Goal: Information Seeking & Learning: Compare options

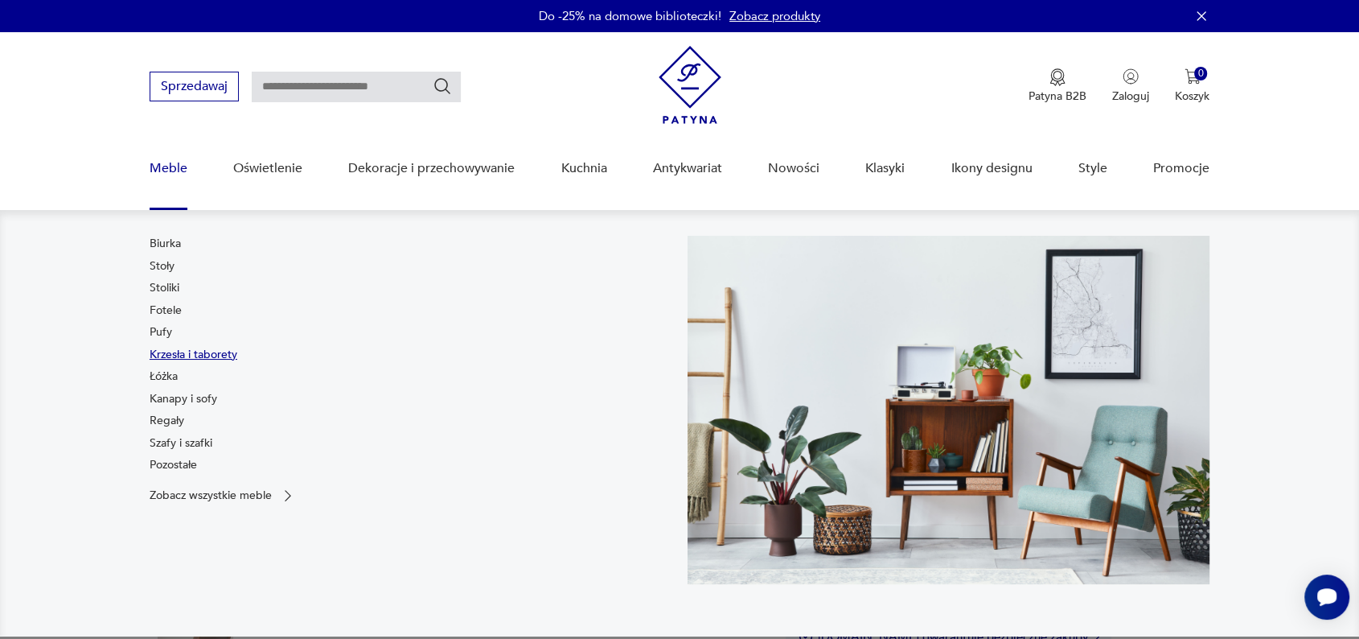
click at [205, 355] on link "Krzesła i taborety" at bounding box center [194, 355] width 88 height 16
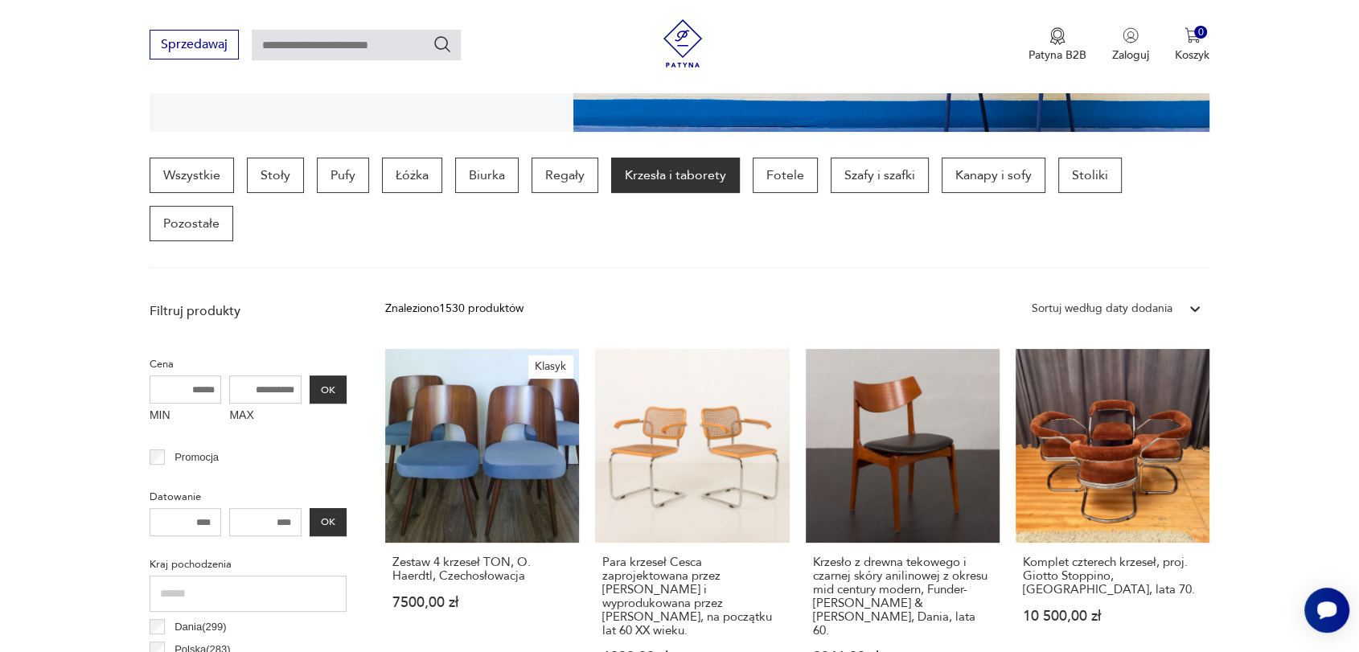
scroll to position [380, 0]
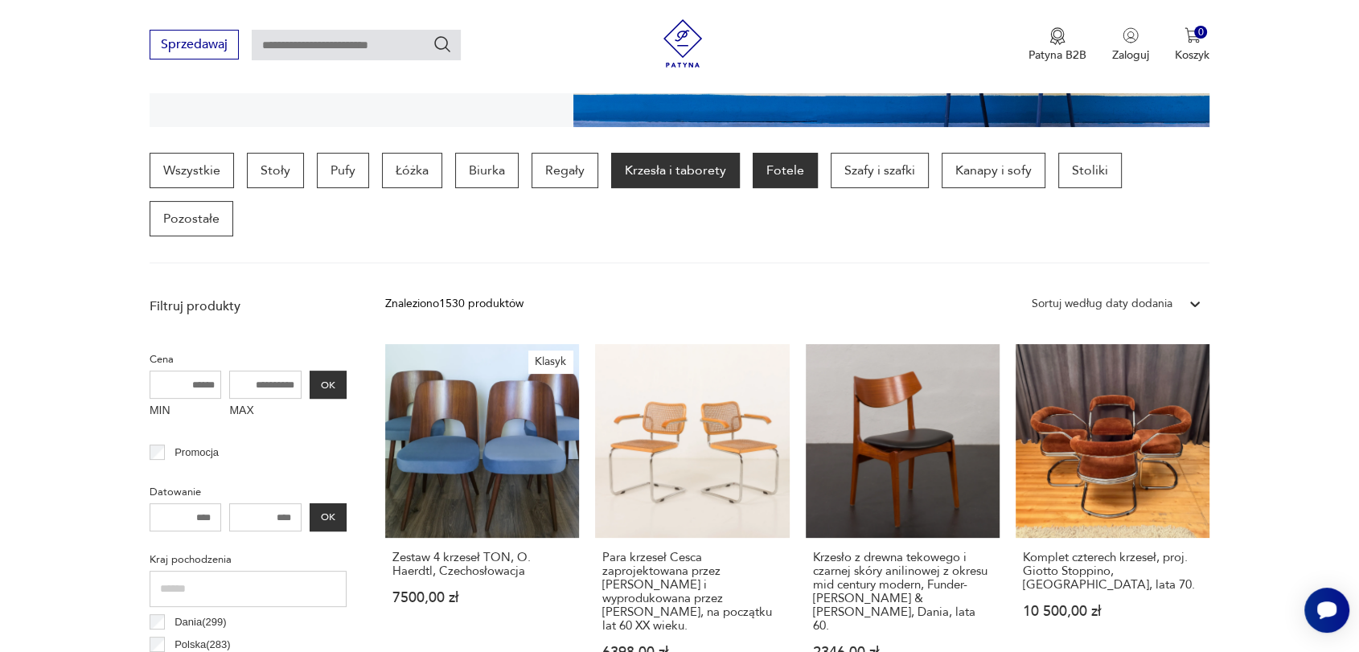
click at [782, 168] on p "Fotele" at bounding box center [785, 170] width 65 height 35
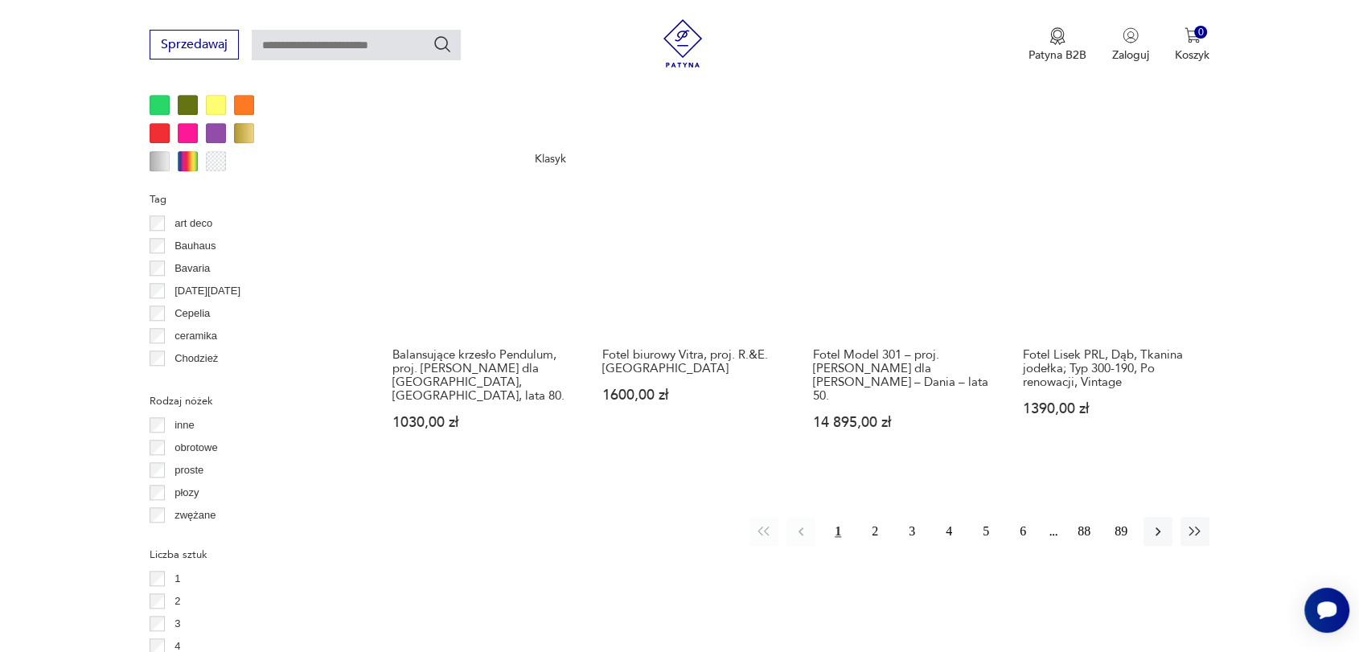
scroll to position [1661, 0]
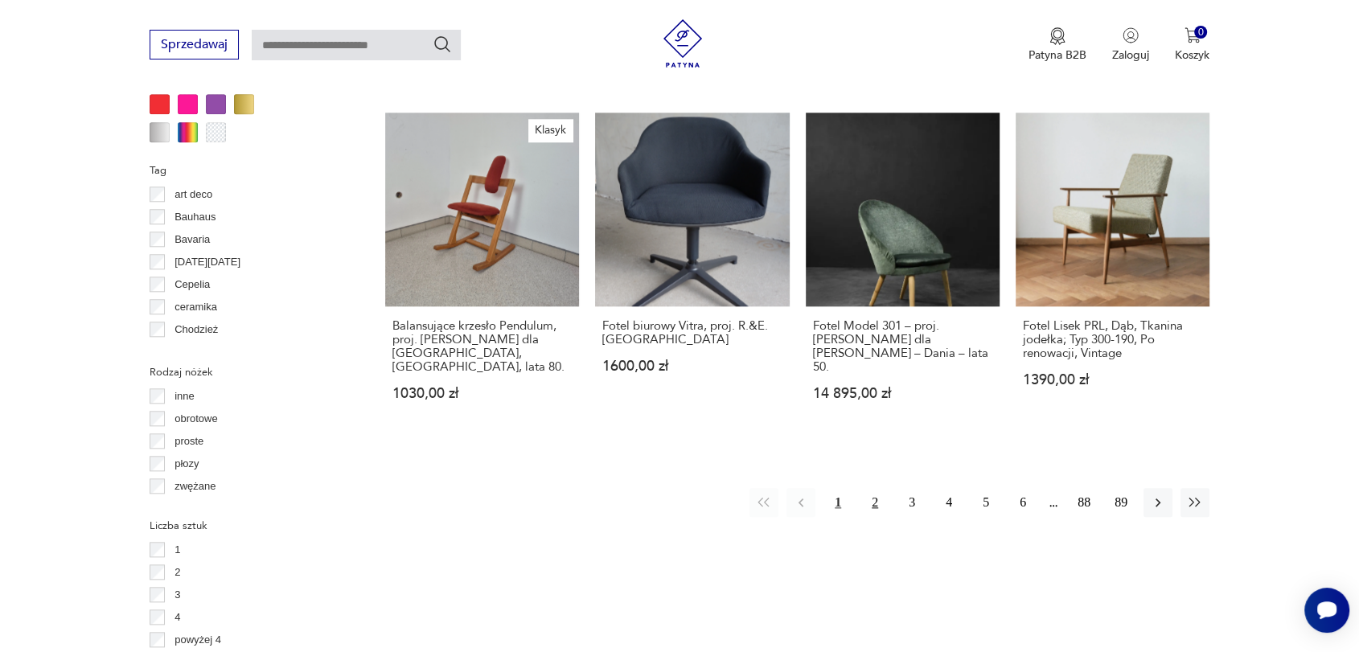
click at [873, 488] on button "2" at bounding box center [874, 502] width 29 height 29
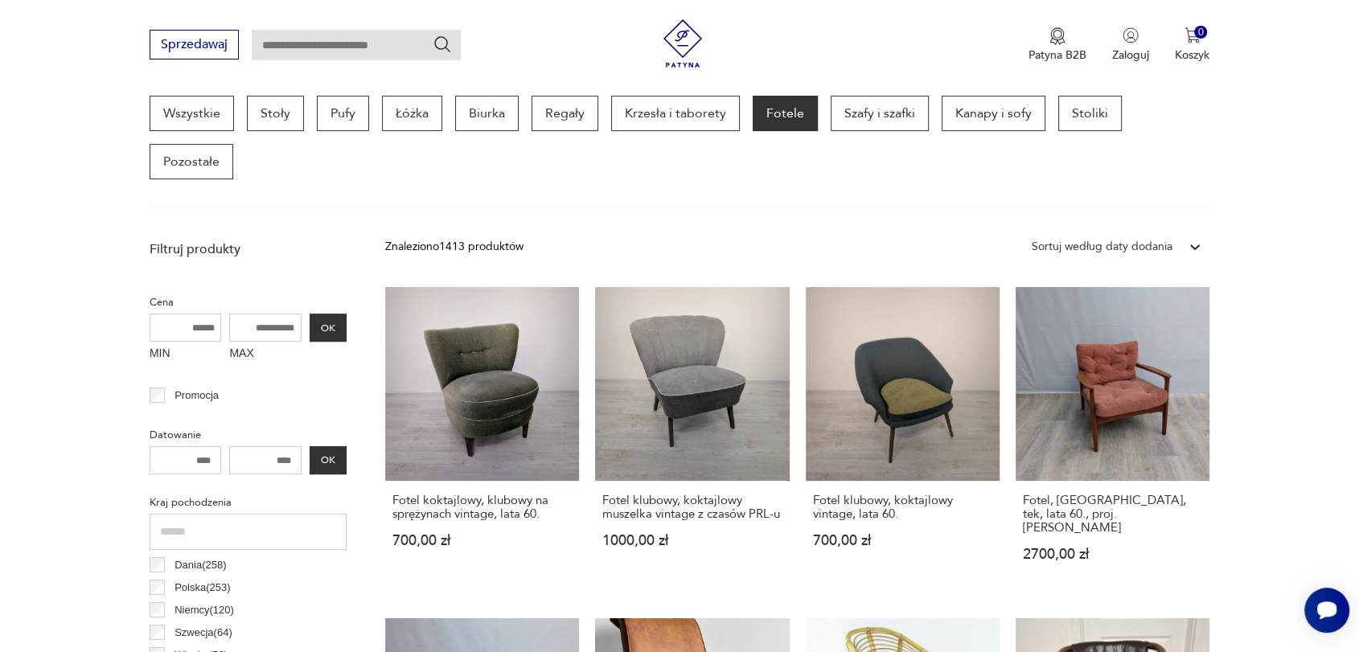
scroll to position [440, 0]
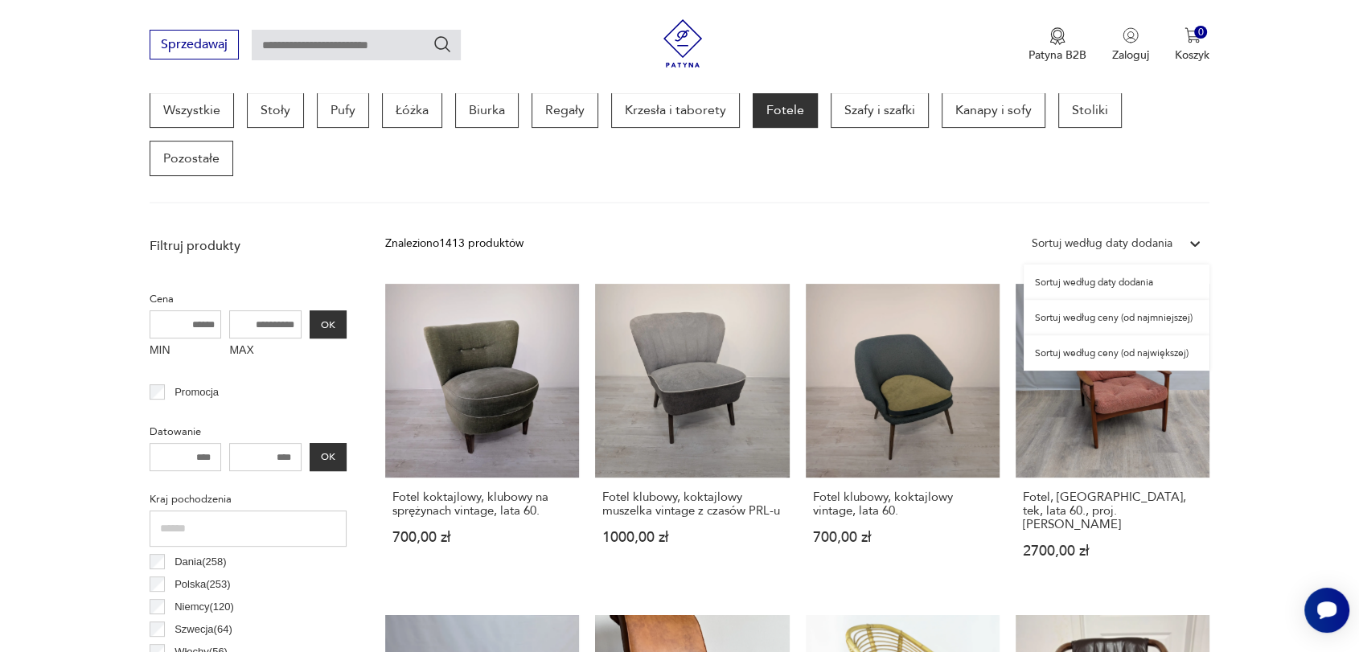
click at [1190, 241] on icon at bounding box center [1195, 244] width 10 height 6
click at [1108, 322] on div "Sortuj według ceny (od najmniejszej)" at bounding box center [1117, 317] width 186 height 35
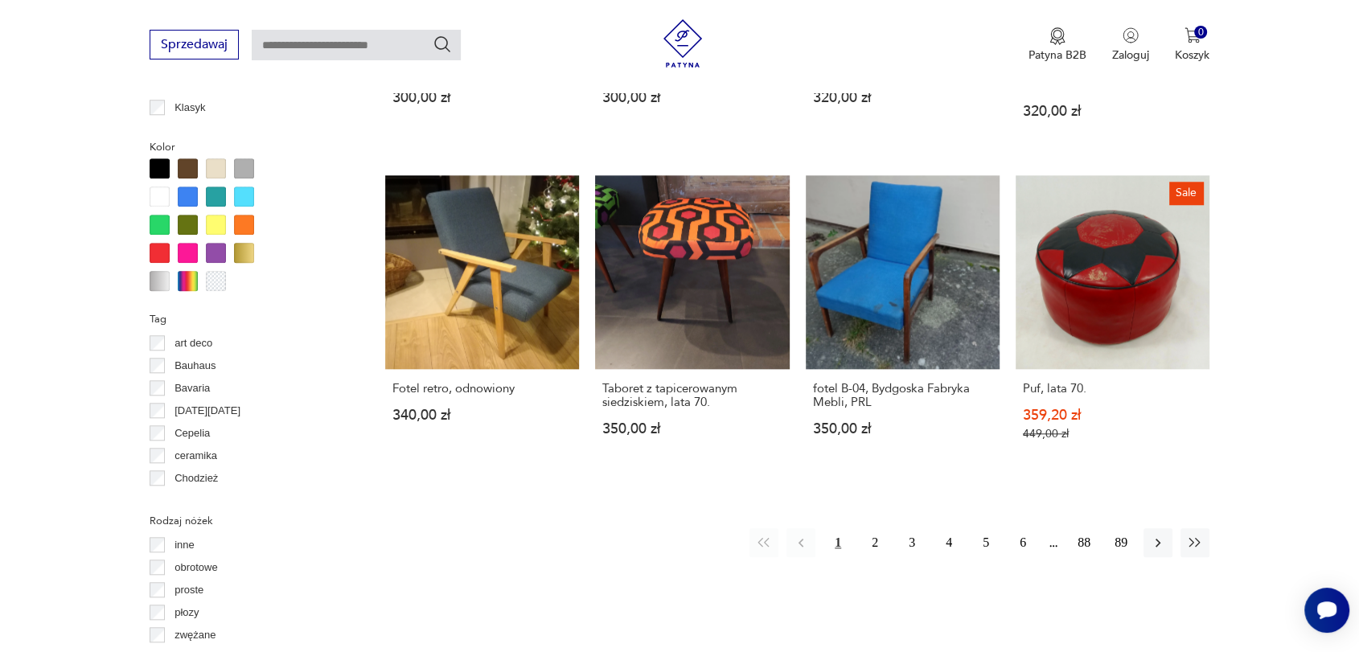
scroll to position [1507, 0]
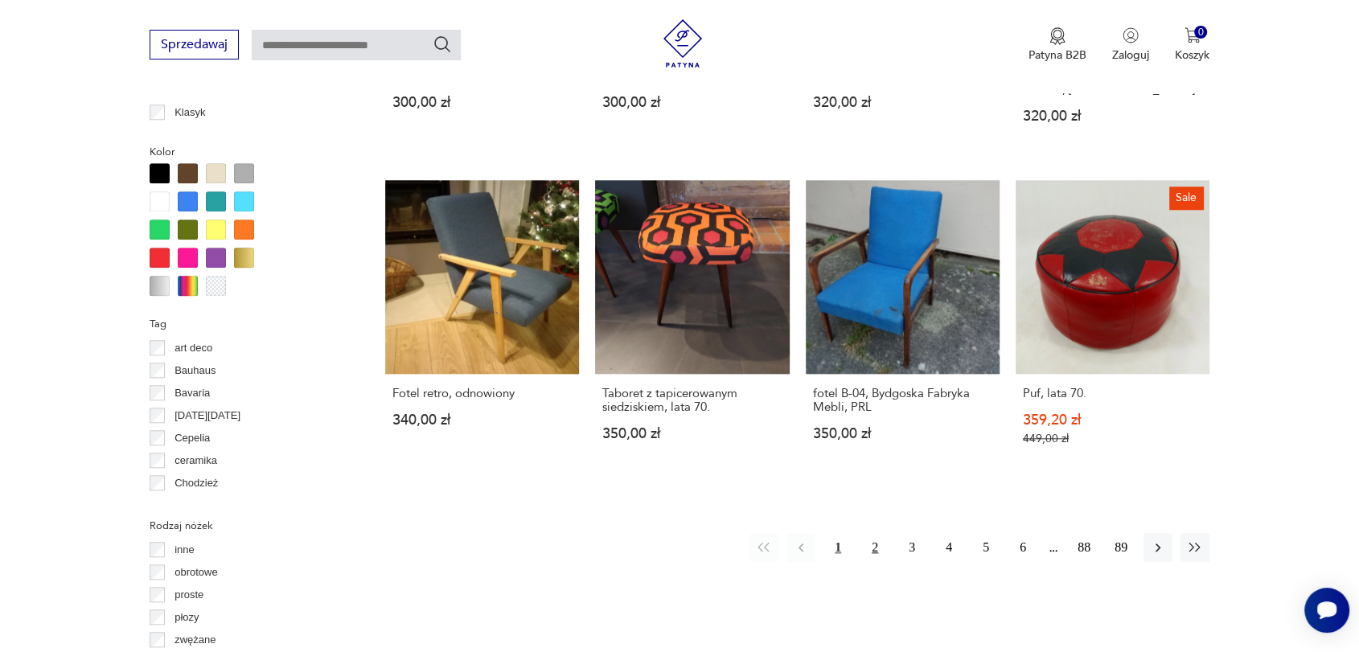
click at [870, 546] on button "2" at bounding box center [874, 547] width 29 height 29
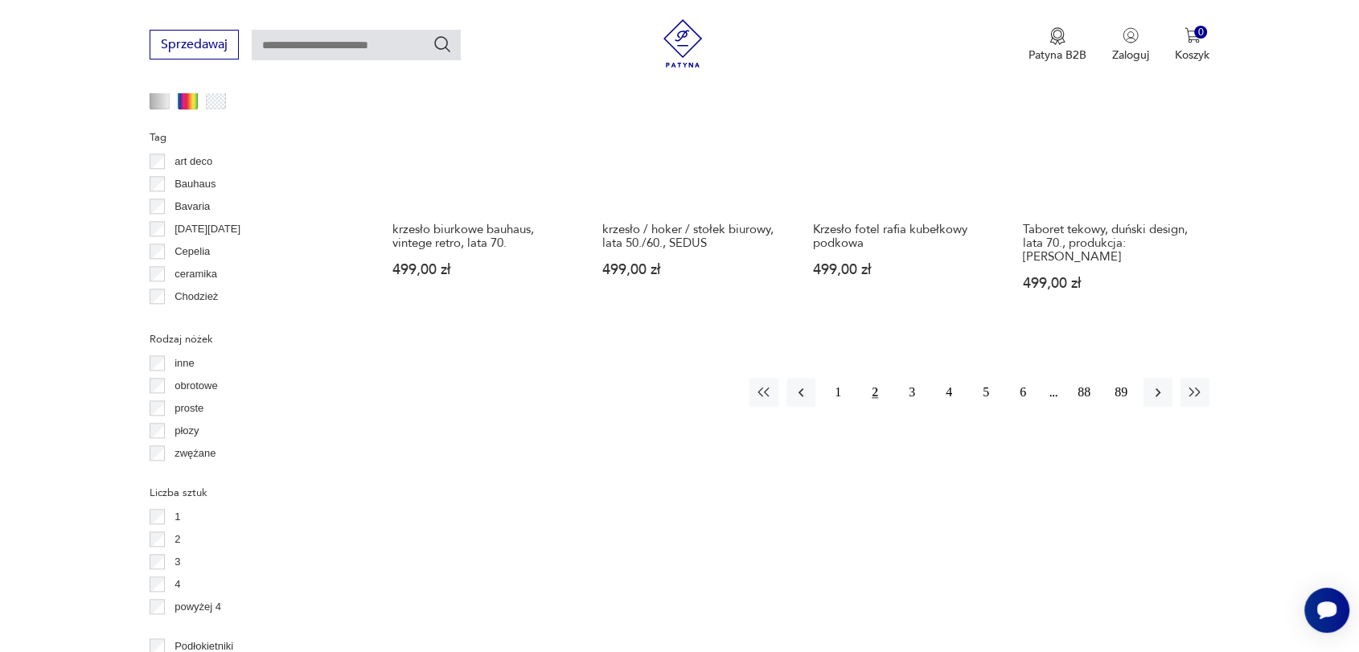
scroll to position [1708, 0]
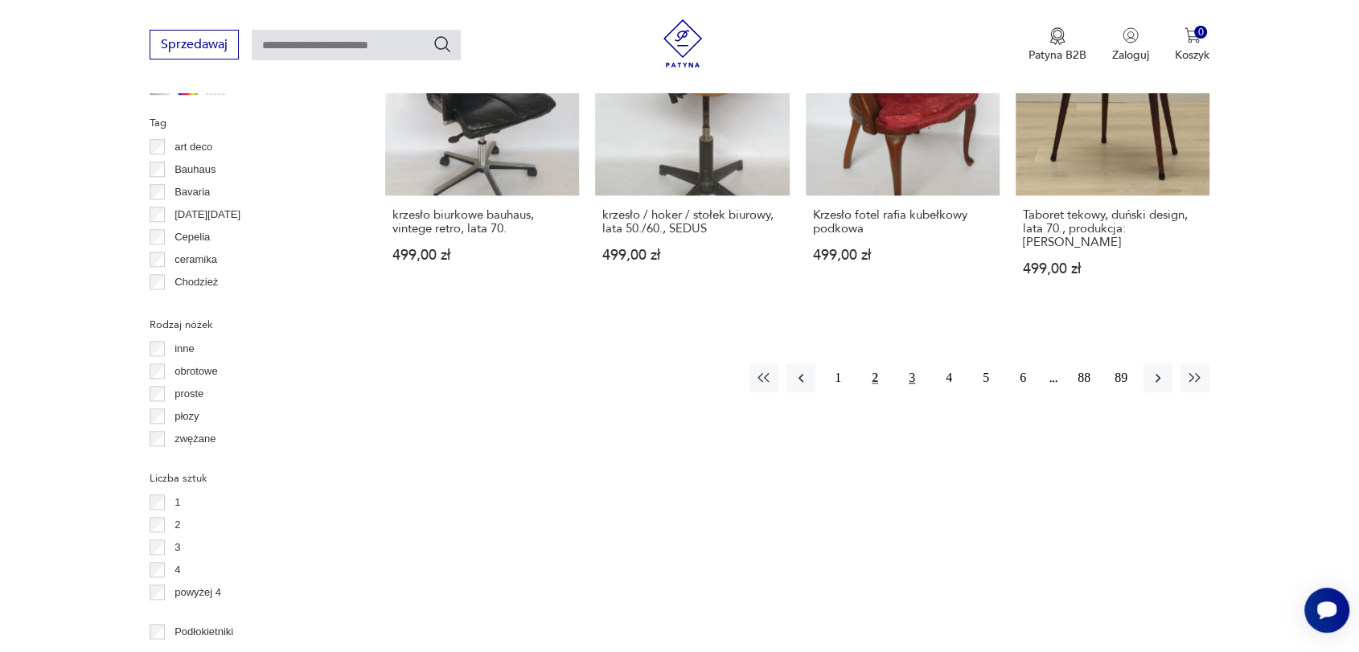
click at [914, 363] on button "3" at bounding box center [911, 377] width 29 height 29
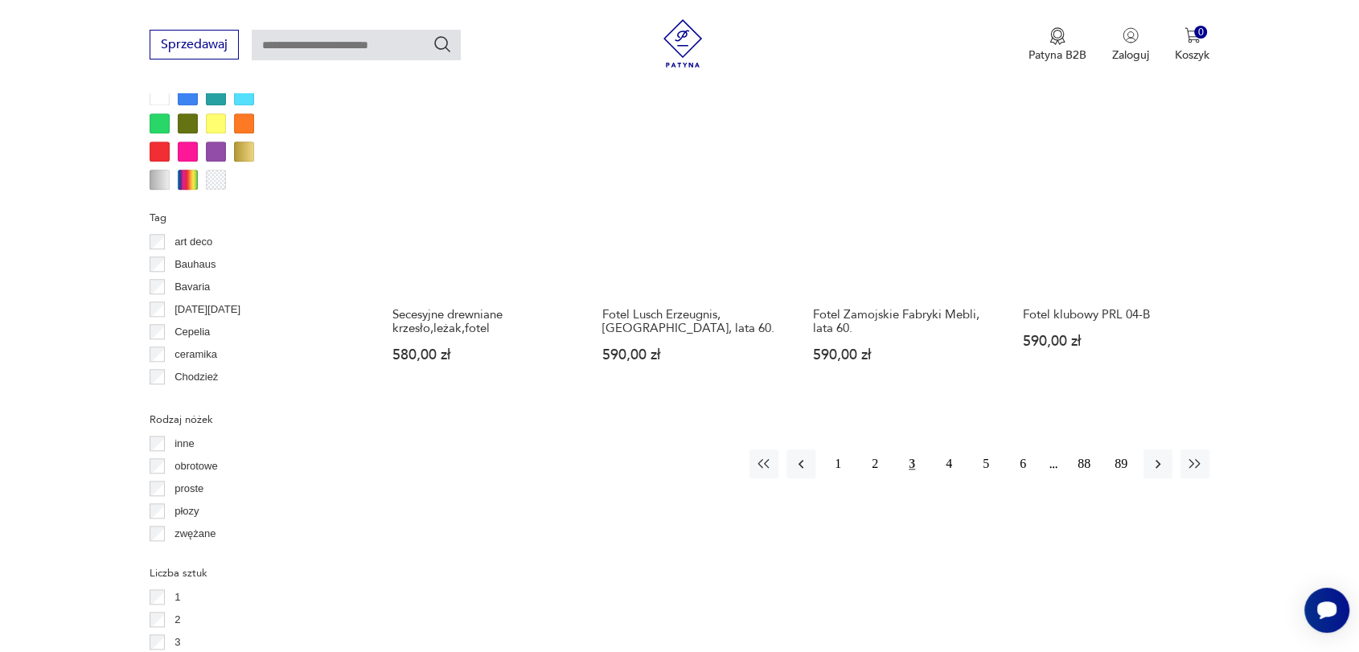
scroll to position [1686, 0]
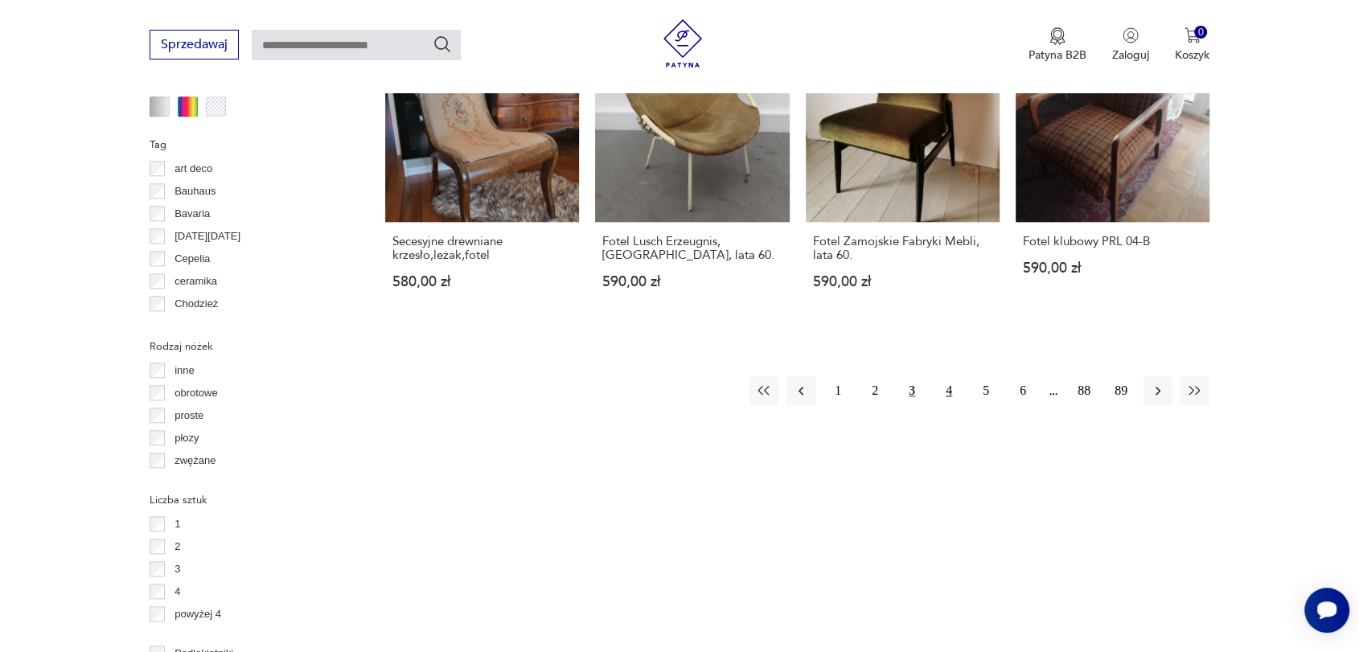
click at [946, 392] on button "4" at bounding box center [948, 390] width 29 height 29
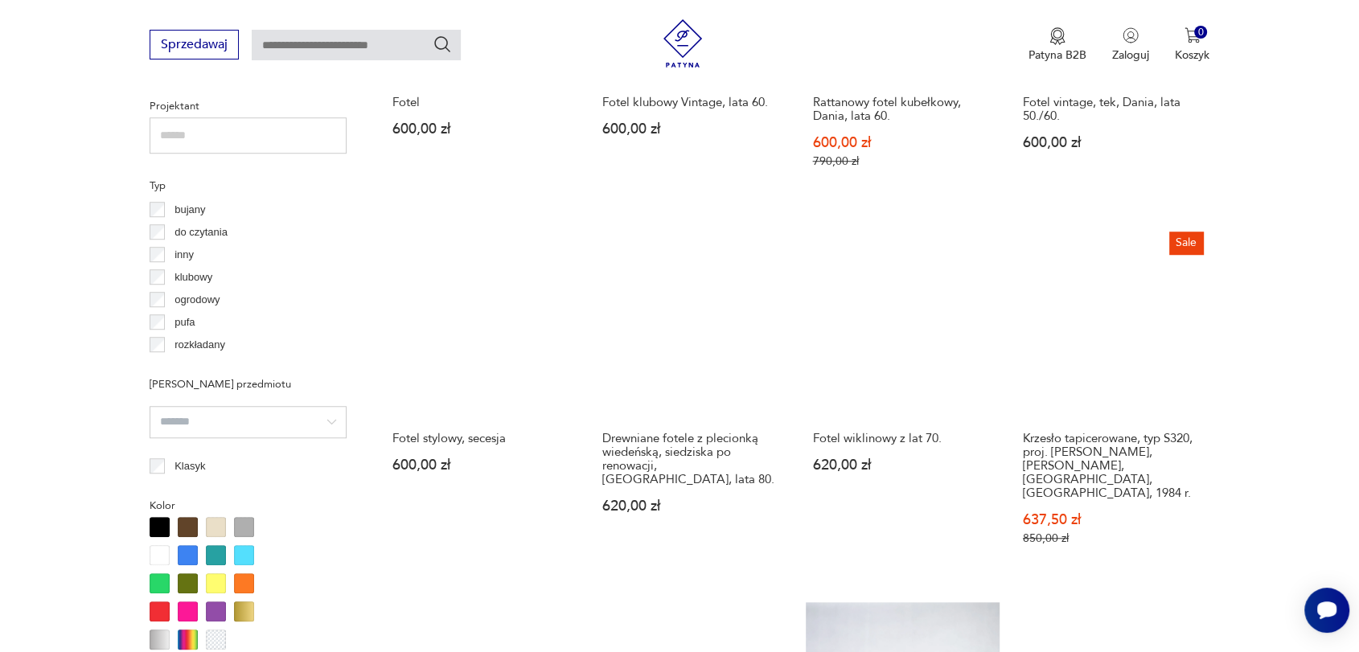
scroll to position [1341, 0]
